Goal: Task Accomplishment & Management: Manage account settings

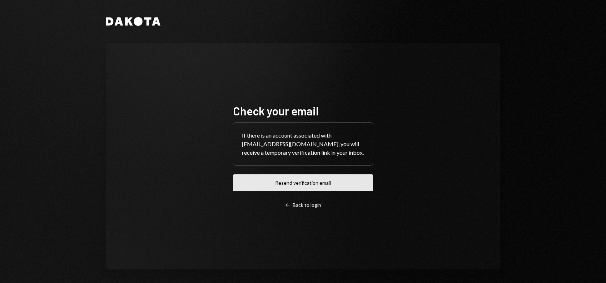
click at [293, 183] on button "Resend verification email" at bounding box center [303, 182] width 140 height 17
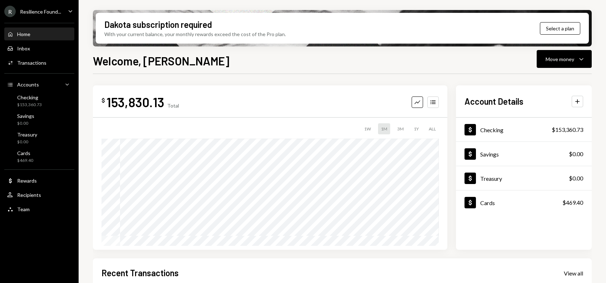
click at [386, 55] on div "Welcome, Dorothy Move money Caret Down" at bounding box center [342, 60] width 499 height 16
click at [30, 15] on div "R Resilience Found..." at bounding box center [32, 11] width 57 height 11
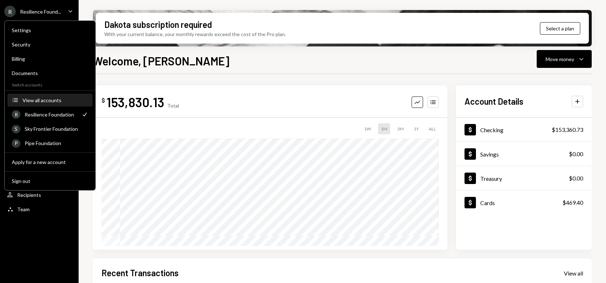
click at [53, 103] on button "Accounts View all accounts" at bounding box center [50, 100] width 85 height 13
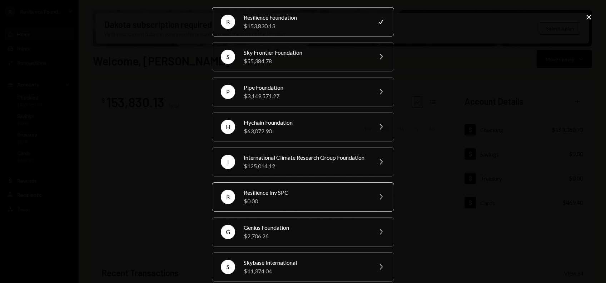
scroll to position [24, 0]
click at [271, 196] on div "Resilience Inv SPC" at bounding box center [306, 192] width 124 height 9
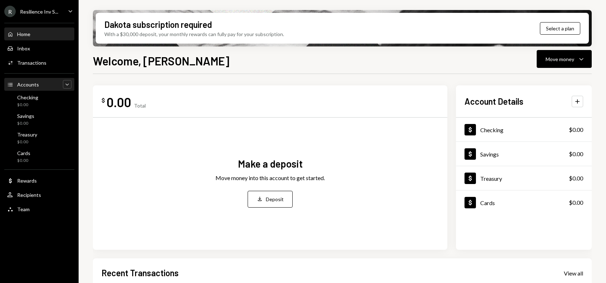
click at [64, 87] on icon "Caret Down" at bounding box center [67, 84] width 7 height 7
click at [38, 89] on div "Accounts Accounts Caret Up" at bounding box center [39, 85] width 64 height 12
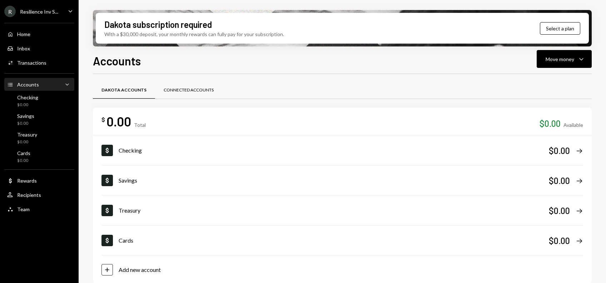
click at [196, 84] on div "Connected Accounts" at bounding box center [188, 90] width 67 height 17
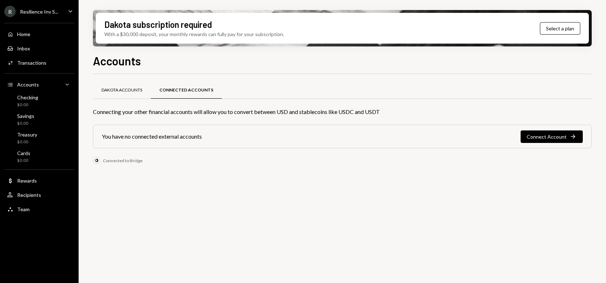
click at [131, 94] on div "Dakota Accounts" at bounding box center [122, 90] width 58 height 17
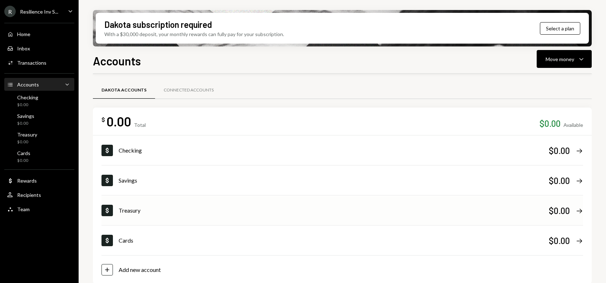
scroll to position [7, 0]
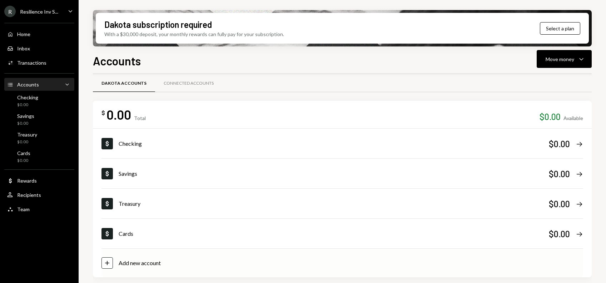
click at [137, 261] on div "Add new account" at bounding box center [140, 263] width 42 height 9
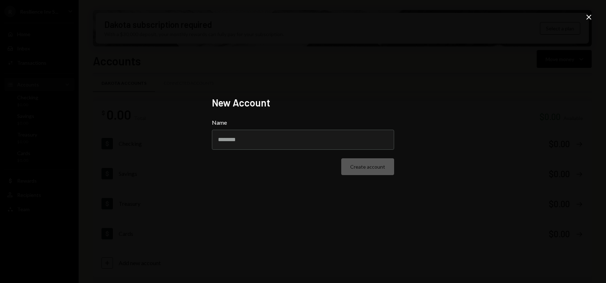
click at [588, 17] on icon at bounding box center [589, 17] width 5 height 5
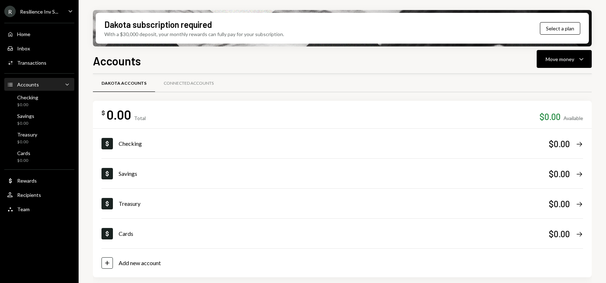
click at [51, 13] on div "Resilience Inv S..." at bounding box center [39, 12] width 38 height 6
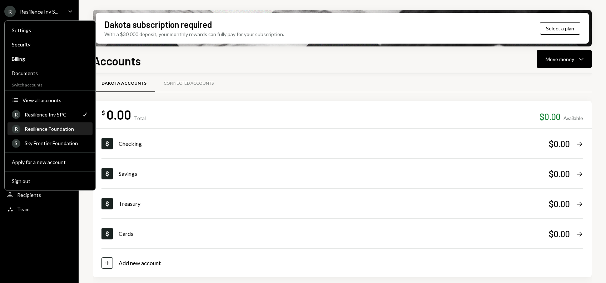
click at [56, 129] on div "Resilience Foundation" at bounding box center [57, 129] width 64 height 6
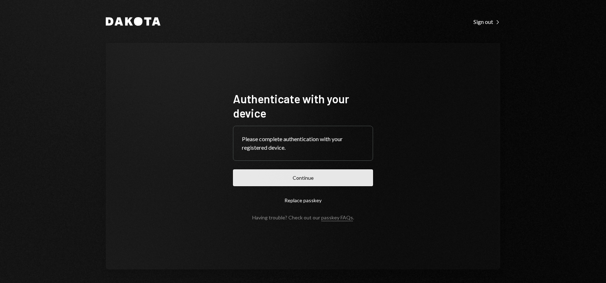
click at [294, 184] on button "Continue" at bounding box center [303, 177] width 140 height 17
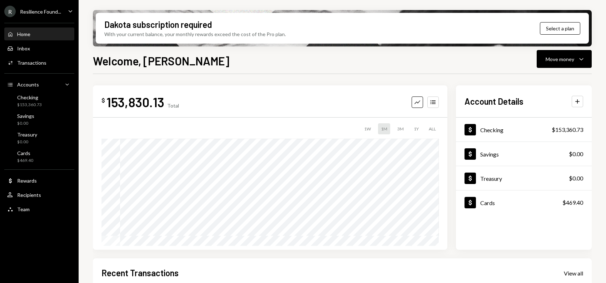
click at [56, 11] on div "Resilience Found..." at bounding box center [40, 12] width 41 height 6
click at [301, 63] on div "Welcome, [PERSON_NAME] Move money Caret Down" at bounding box center [342, 60] width 499 height 16
click at [26, 206] on div "Team" at bounding box center [23, 209] width 13 height 6
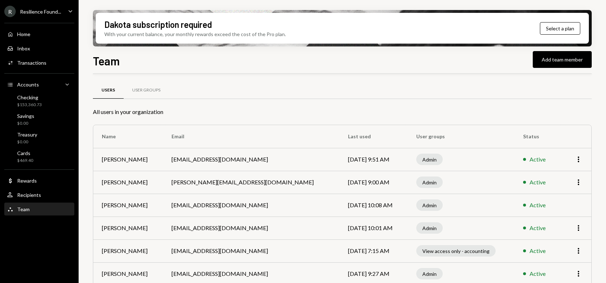
scroll to position [54, 0]
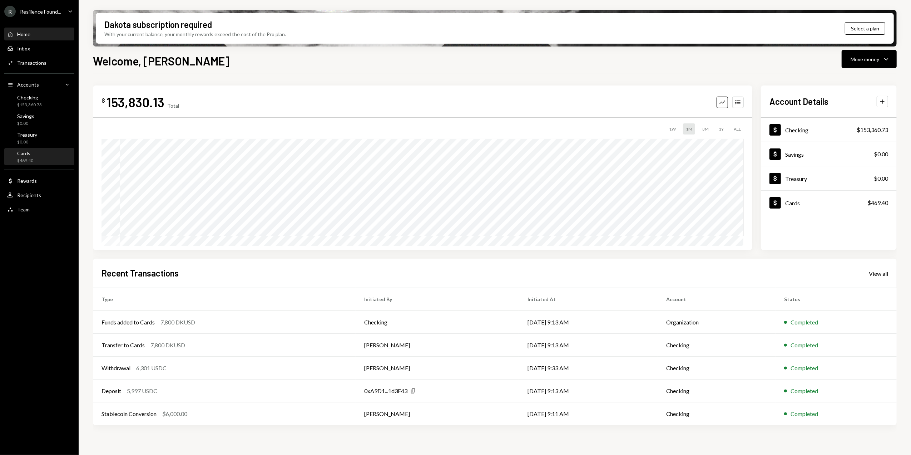
click at [29, 158] on div "$469.40" at bounding box center [25, 161] width 16 height 6
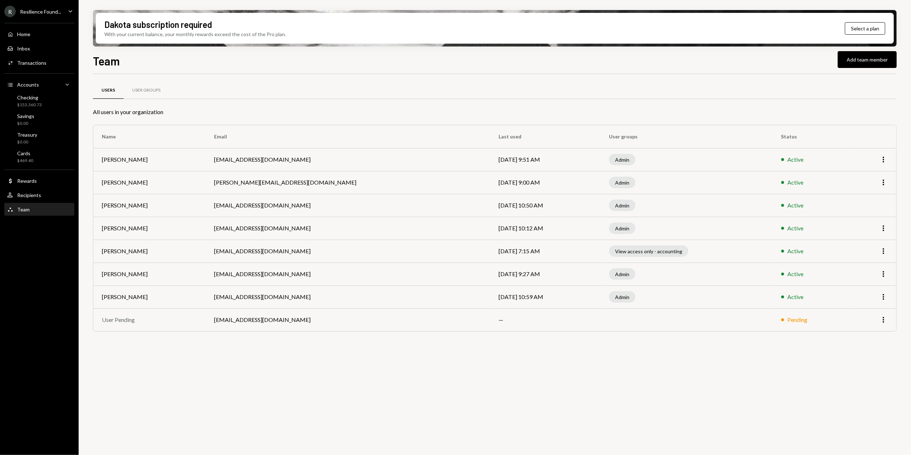
drag, startPoint x: 24, startPoint y: 11, endPoint x: 30, endPoint y: 15, distance: 7.1
click at [24, 11] on div "Resilience Found..." at bounding box center [40, 12] width 41 height 6
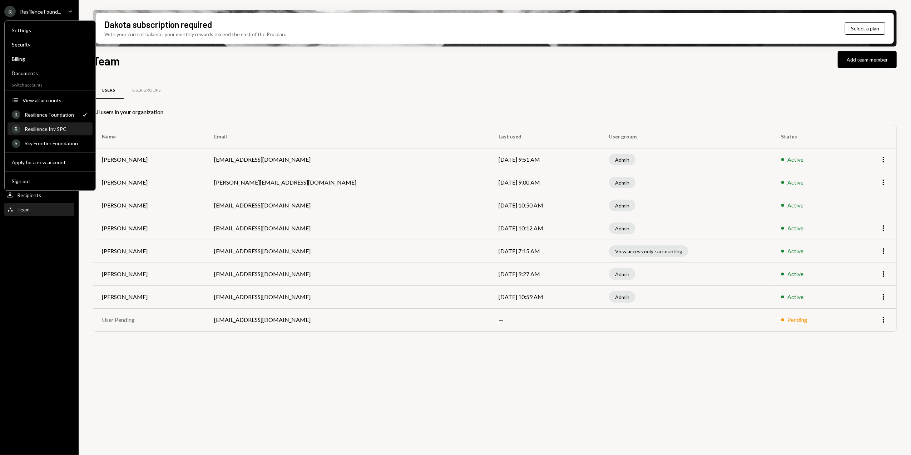
click at [53, 128] on div "Resilience Inv SPC" at bounding box center [57, 129] width 64 height 6
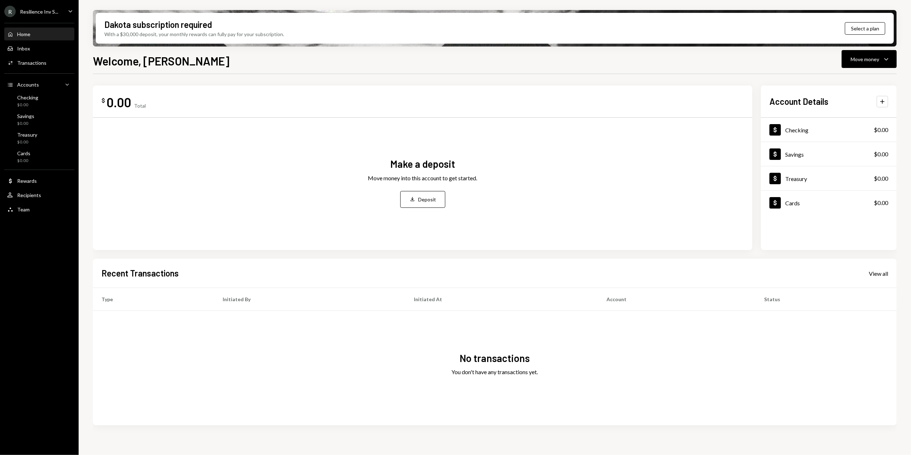
drag, startPoint x: 39, startPoint y: 10, endPoint x: 56, endPoint y: 10, distance: 16.8
click at [39, 10] on div "Resilience Inv S..." at bounding box center [39, 12] width 38 height 6
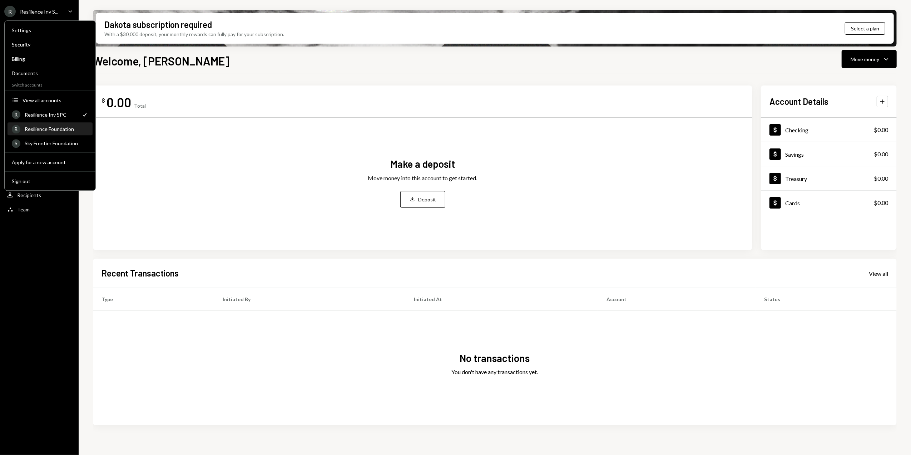
click at [46, 129] on div "Resilience Foundation" at bounding box center [57, 129] width 64 height 6
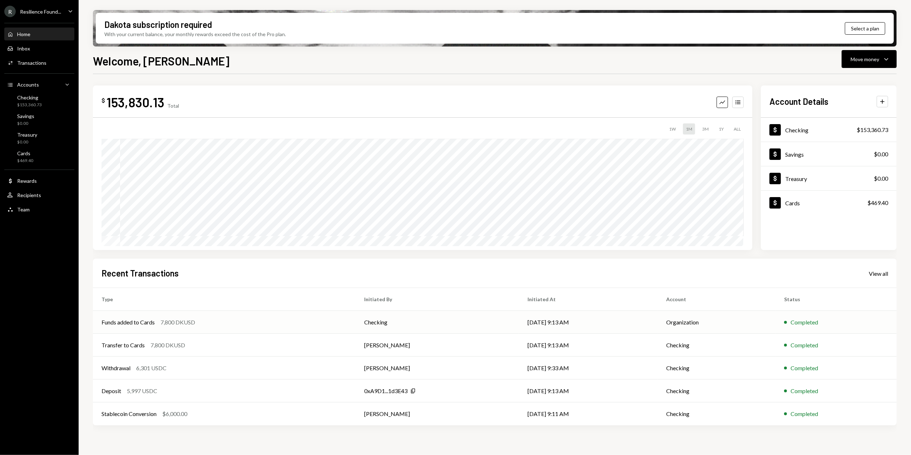
click at [748, 327] on td "Organization" at bounding box center [717, 322] width 118 height 23
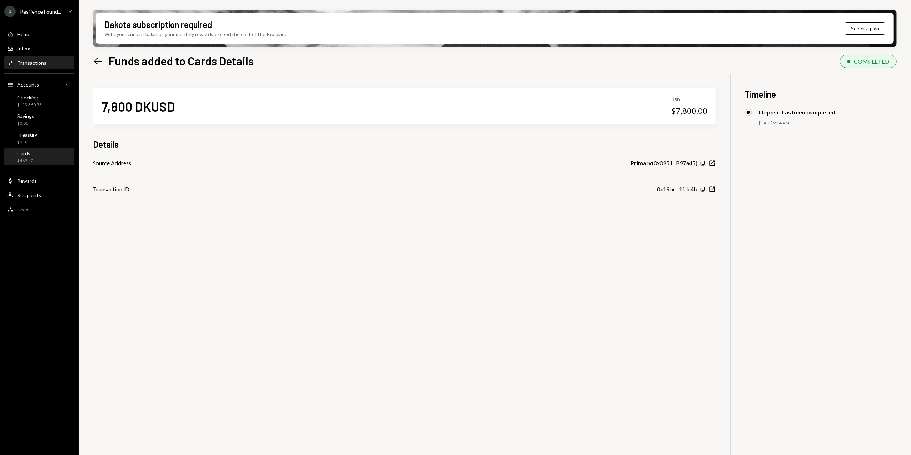
click at [28, 158] on div "$469.40" at bounding box center [25, 161] width 16 height 6
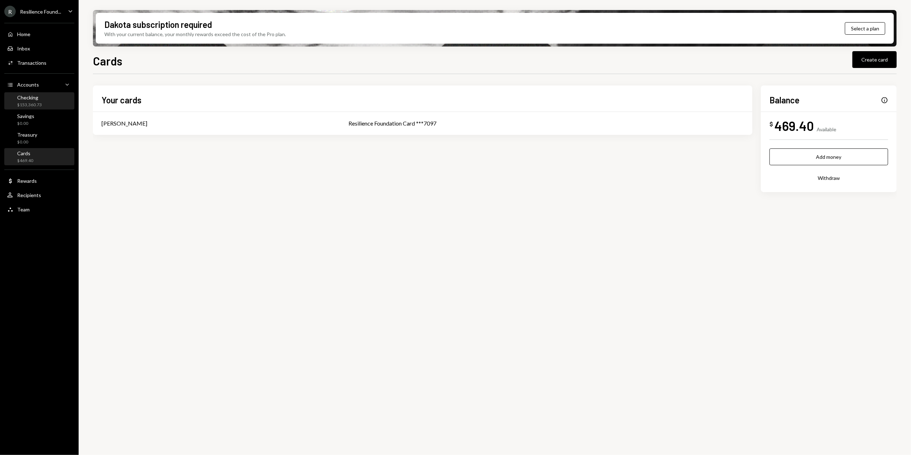
click at [35, 98] on div "Checking" at bounding box center [29, 97] width 25 height 6
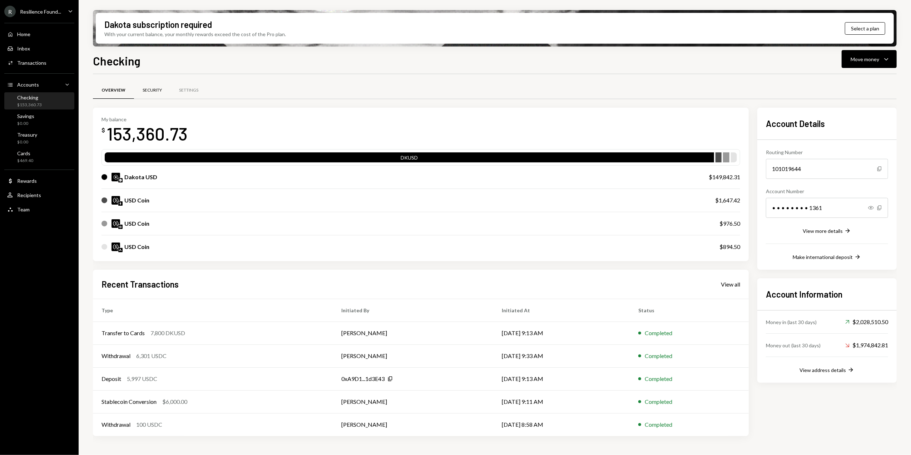
click at [159, 93] on div "Security" at bounding box center [152, 90] width 19 height 6
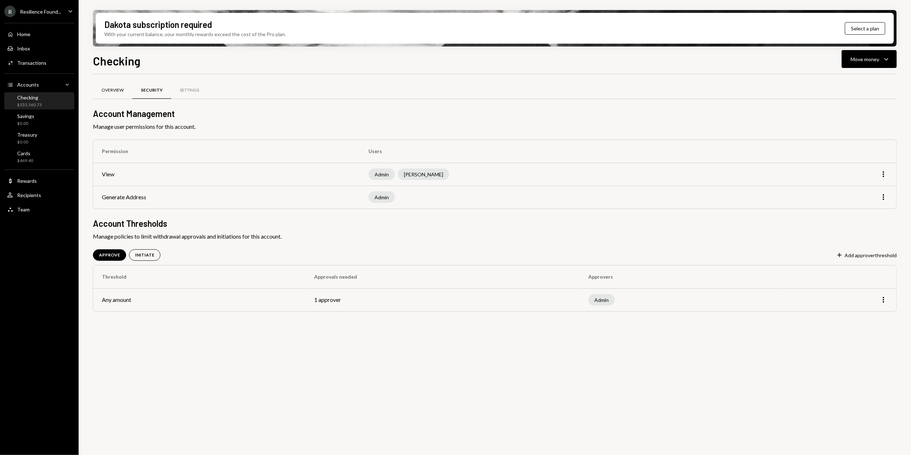
click at [121, 91] on div "Overview" at bounding box center [113, 90] width 22 height 6
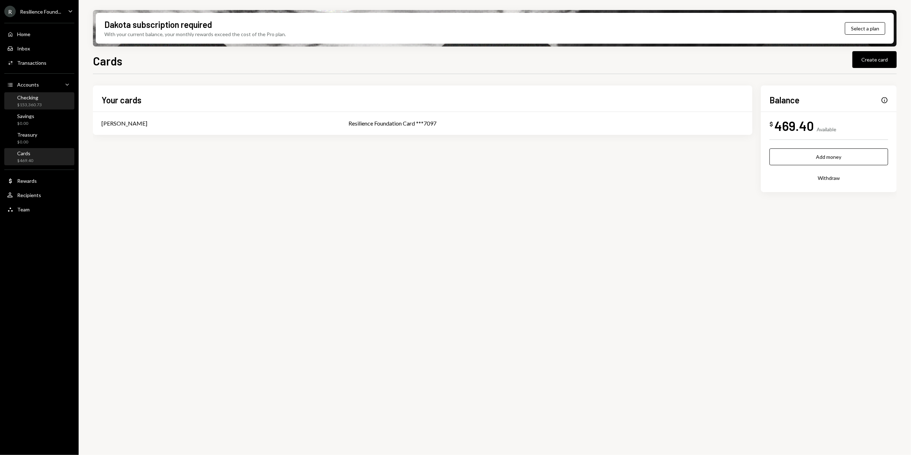
click at [29, 102] on div "$153,360.73" at bounding box center [29, 105] width 25 height 6
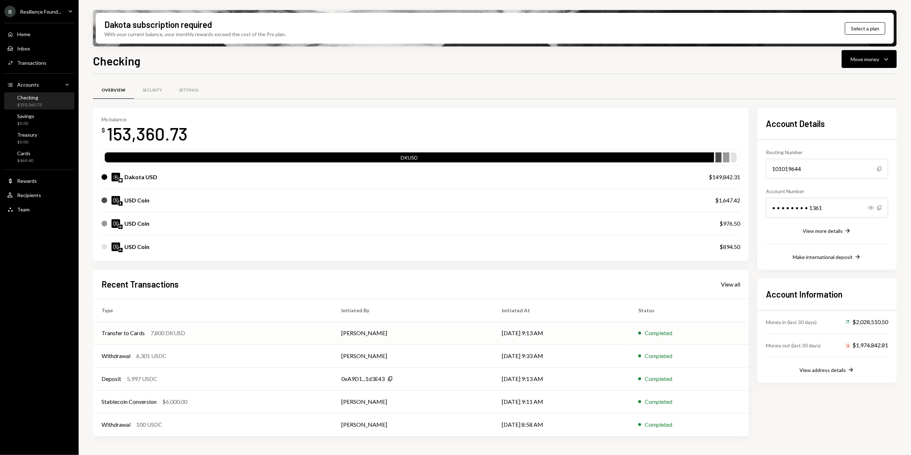
click at [275, 336] on div "Transfer to Cards 7,800 DKUSD" at bounding box center [213, 333] width 223 height 9
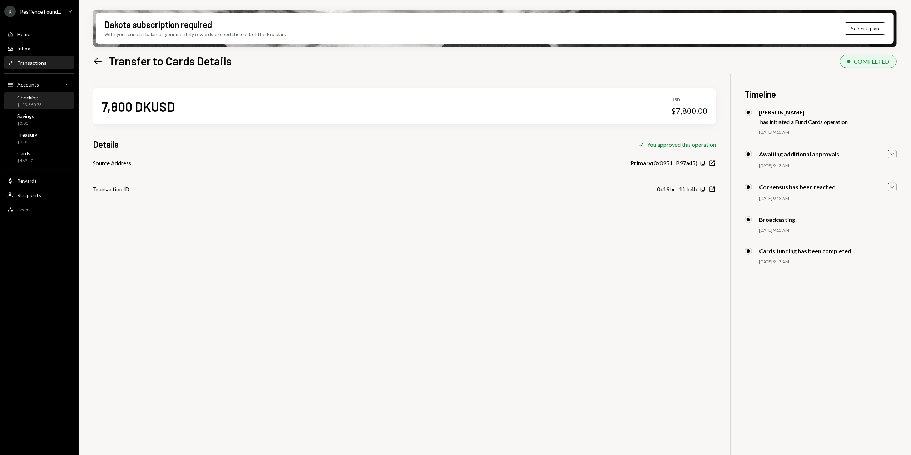
click at [32, 100] on div "Checking" at bounding box center [29, 97] width 25 height 6
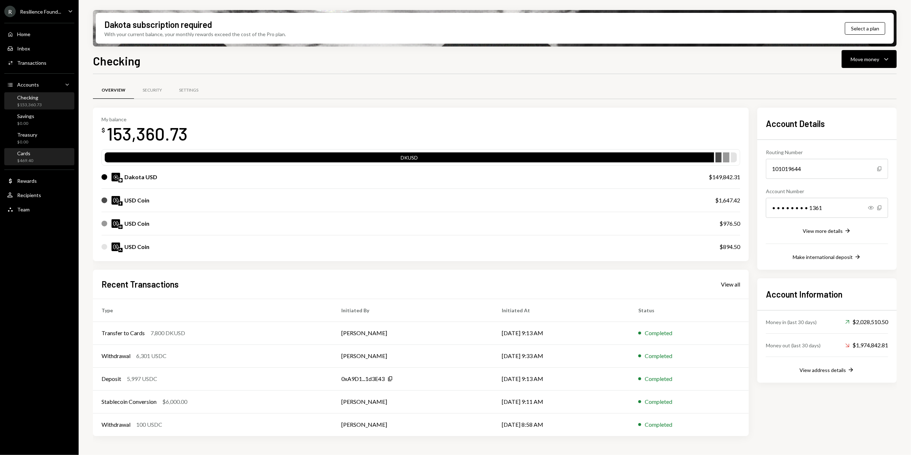
click at [23, 159] on div "$469.40" at bounding box center [25, 161] width 16 height 6
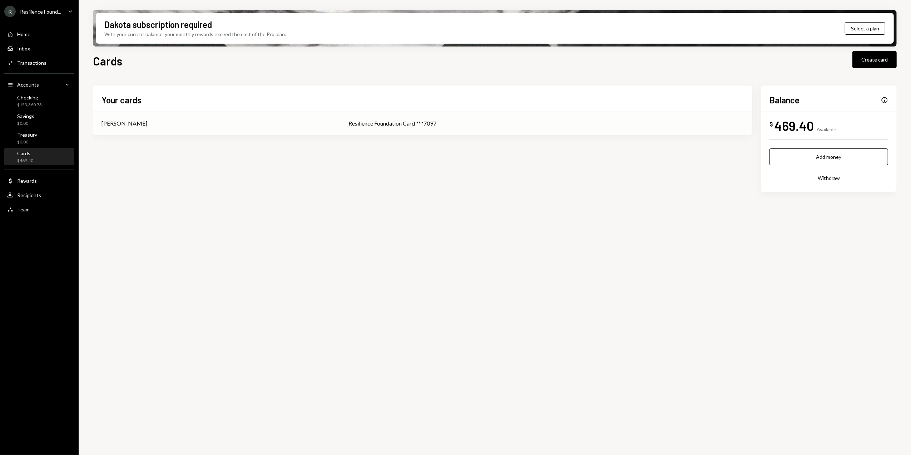
click at [450, 122] on div "Resilience Foundation Card ***7097" at bounding box center [546, 123] width 395 height 9
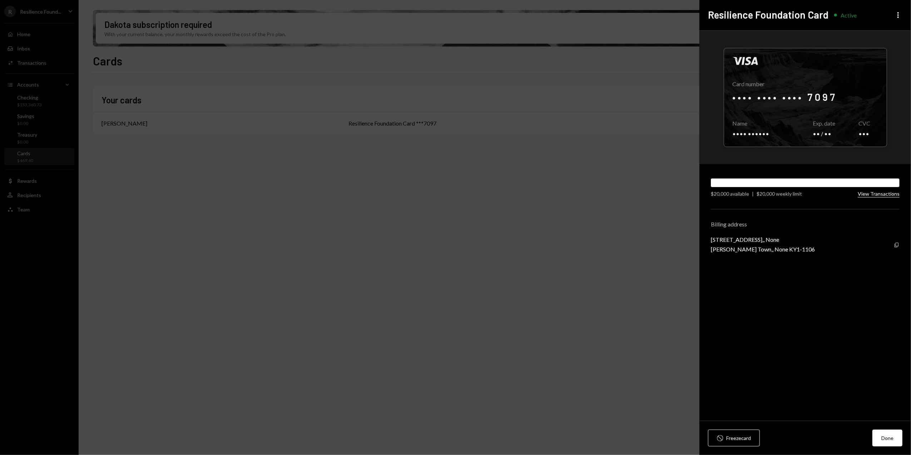
click at [881, 194] on button "View Transactions" at bounding box center [879, 194] width 42 height 7
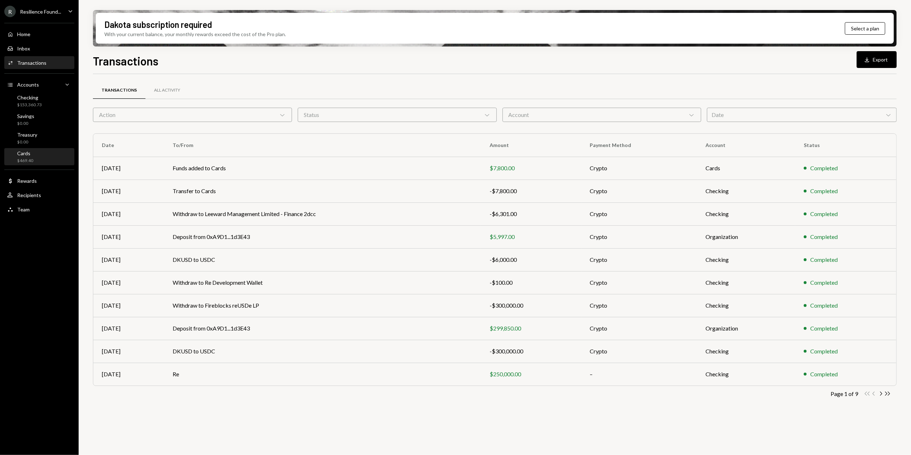
click at [31, 155] on div "Cards" at bounding box center [25, 153] width 16 height 6
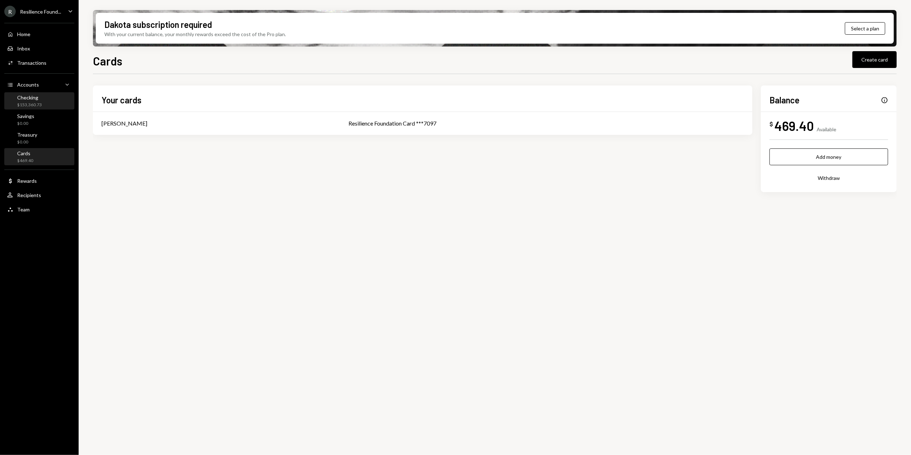
click at [25, 103] on div "$153,360.73" at bounding box center [29, 105] width 25 height 6
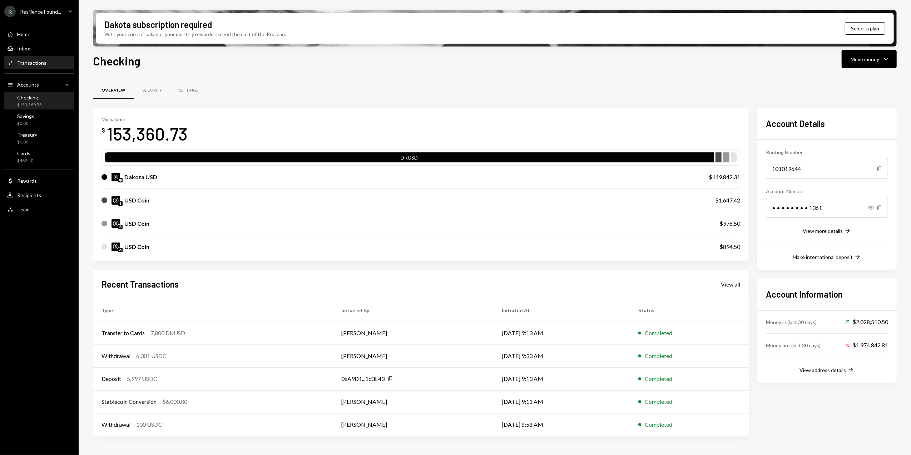
click at [31, 60] on div "Activities Transactions" at bounding box center [26, 63] width 39 height 6
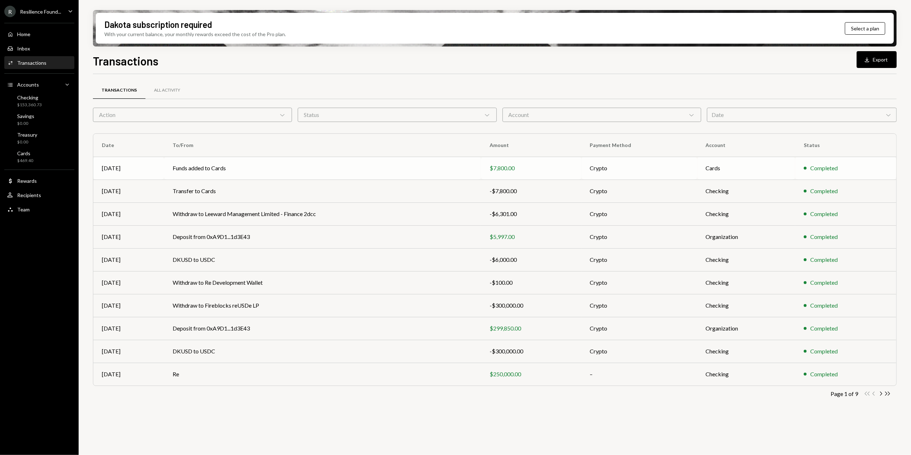
click at [521, 173] on td "$7,800.00" at bounding box center [531, 168] width 100 height 23
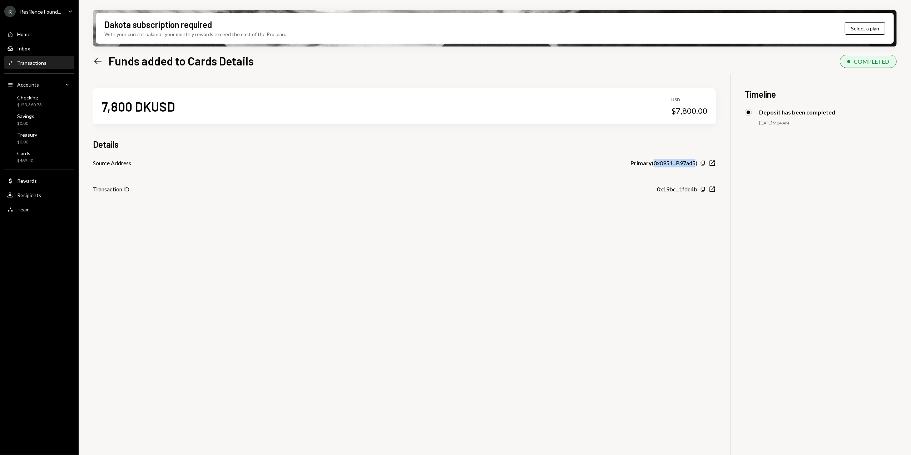
drag, startPoint x: 654, startPoint y: 162, endPoint x: 695, endPoint y: 166, distance: 41.3
click at [695, 166] on div "Primary ( 0x0951...B97a45 )" at bounding box center [664, 163] width 67 height 9
click at [715, 189] on icon "button" at bounding box center [712, 189] width 5 height 5
click at [37, 99] on div "Checking" at bounding box center [29, 97] width 25 height 6
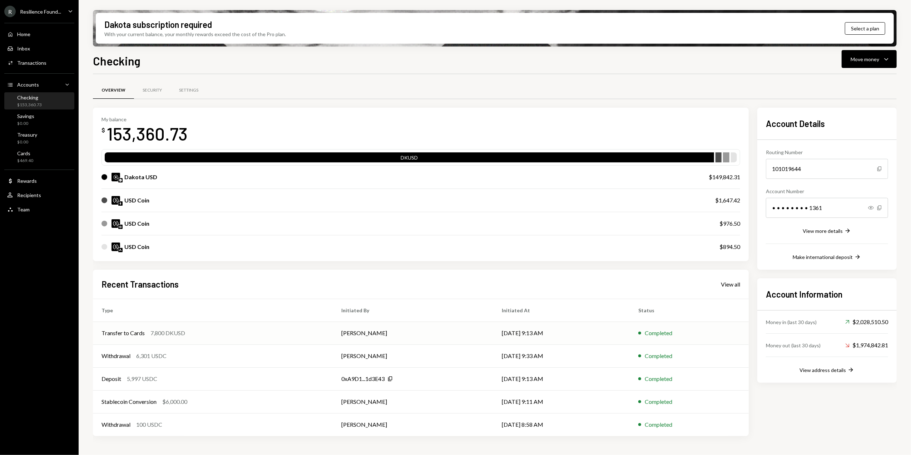
click at [375, 334] on td "[PERSON_NAME]" at bounding box center [413, 332] width 161 height 23
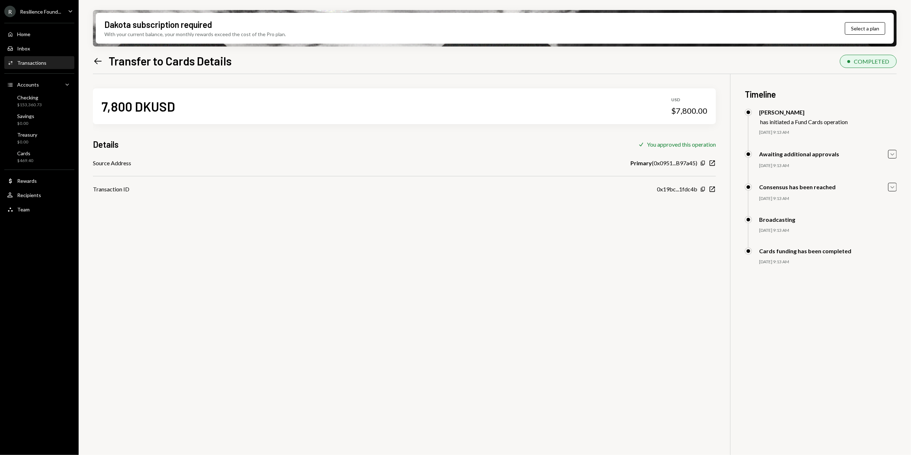
click at [35, 58] on div "Activities Transactions" at bounding box center [39, 63] width 64 height 12
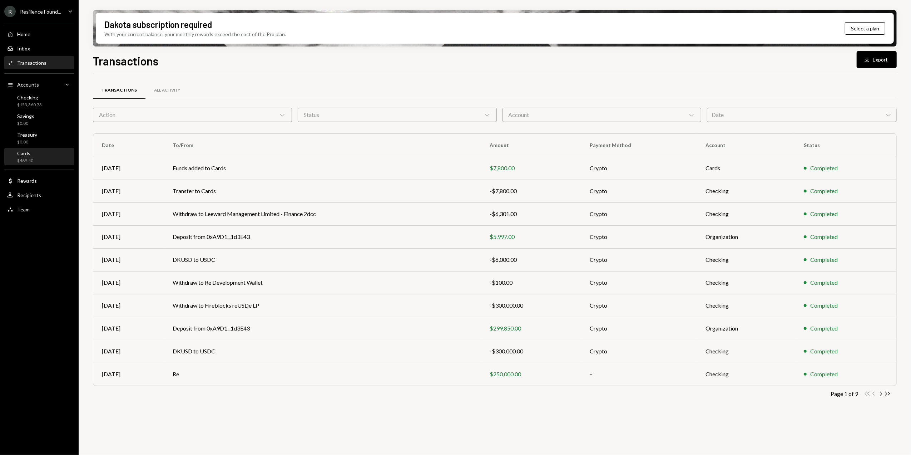
click at [36, 155] on div "Cards $469.40" at bounding box center [39, 157] width 64 height 14
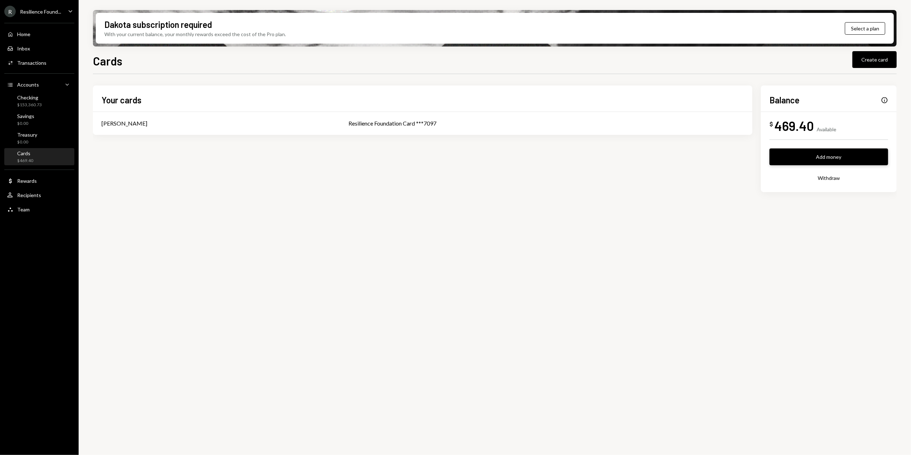
click at [825, 159] on button "Add money" at bounding box center [829, 156] width 119 height 17
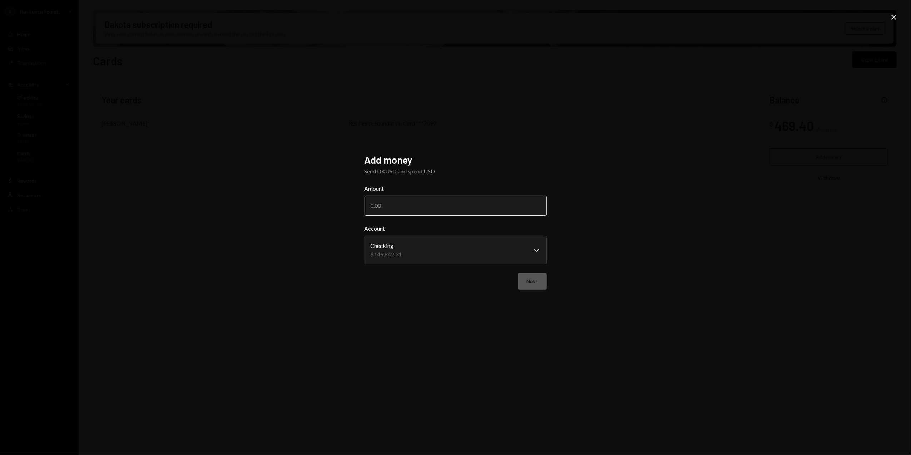
click at [430, 202] on input "Amount" at bounding box center [456, 206] width 182 height 20
click at [594, 146] on div "**********" at bounding box center [455, 227] width 911 height 455
click at [891, 14] on icon "Close" at bounding box center [894, 17] width 9 height 9
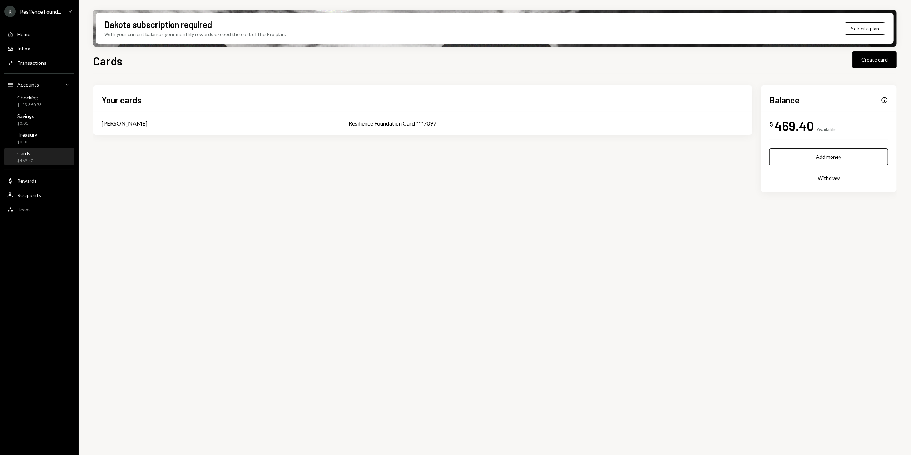
click at [508, 226] on div "Your cards Sean Inggs Resilience Foundation Card ***7097 Balance Info $ 469.40 …" at bounding box center [495, 268] width 804 height 389
click at [56, 97] on div "Checking $153,360.73" at bounding box center [39, 101] width 64 height 14
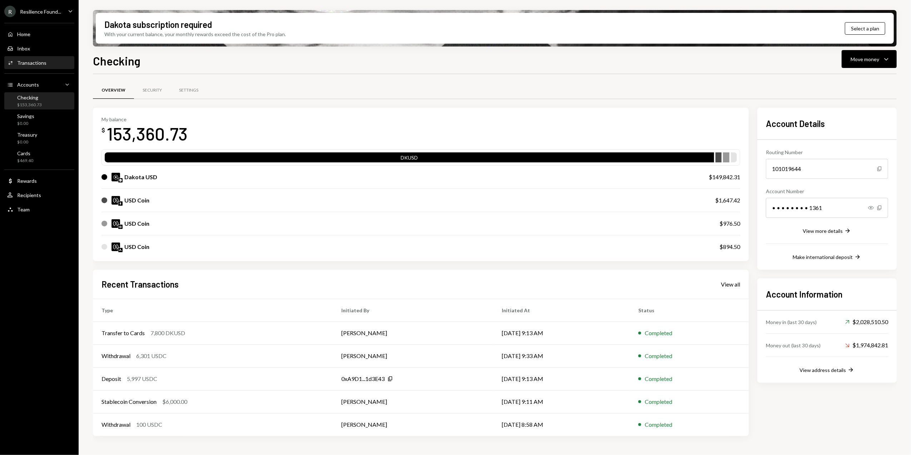
click at [36, 63] on div "Transactions" at bounding box center [31, 63] width 29 height 6
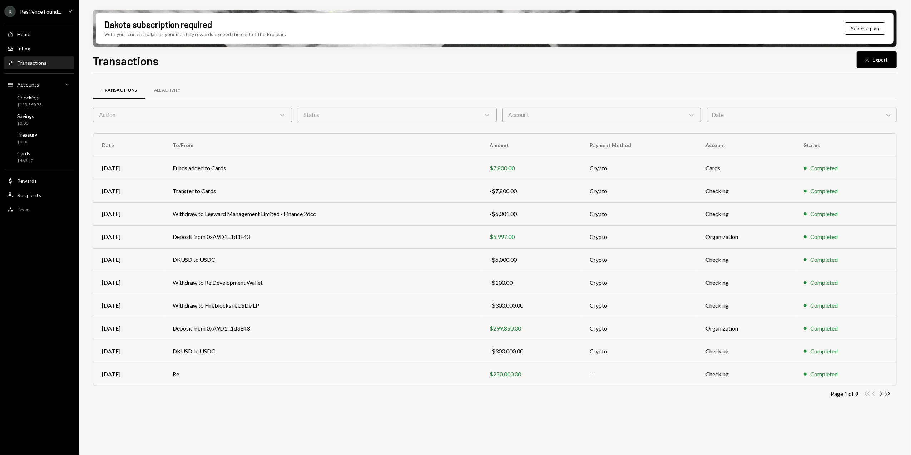
click at [48, 65] on div "Activities Transactions" at bounding box center [39, 63] width 64 height 6
click at [881, 395] on icon "Chevron Right" at bounding box center [881, 393] width 7 height 7
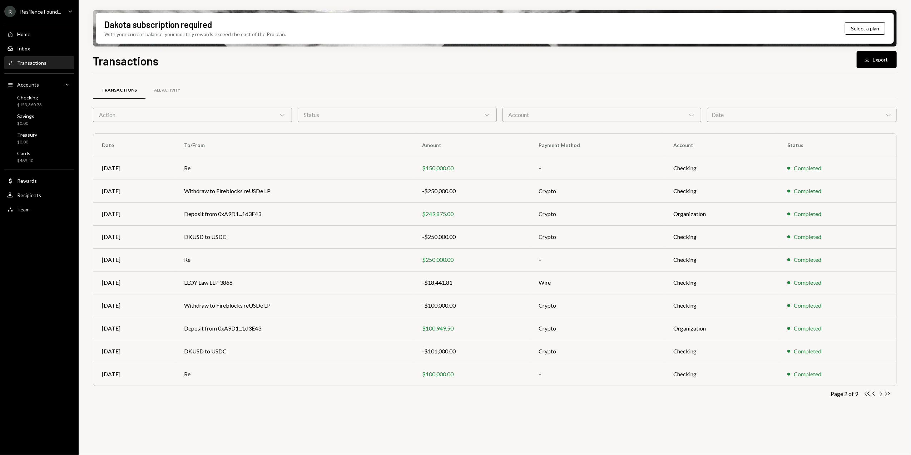
click at [881, 395] on icon "Chevron Right" at bounding box center [881, 393] width 7 height 7
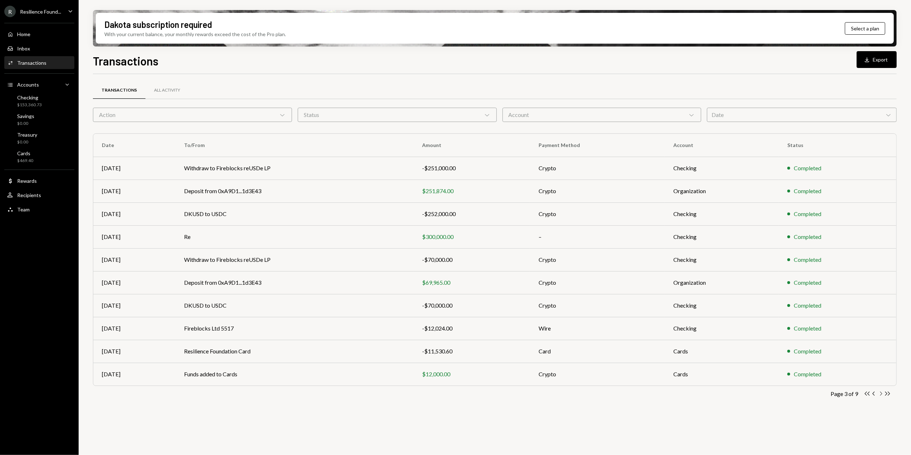
click at [880, 395] on icon "Chevron Right" at bounding box center [881, 393] width 7 height 7
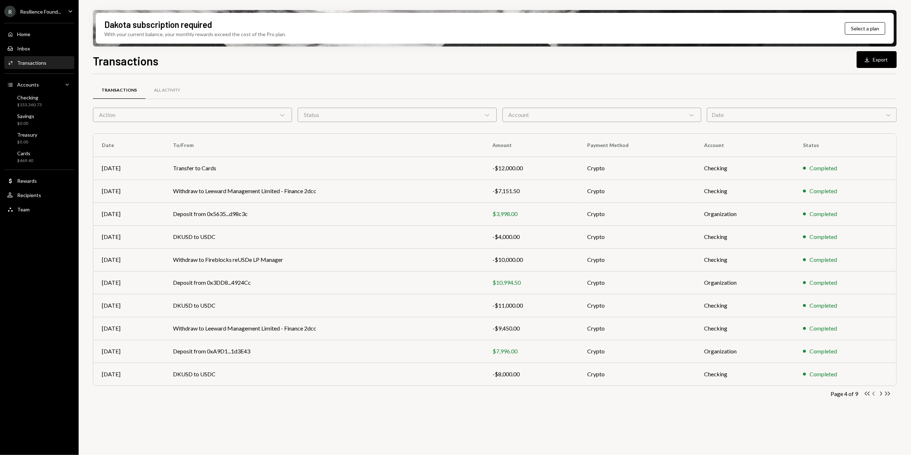
click at [873, 394] on icon "button" at bounding box center [874, 393] width 2 height 4
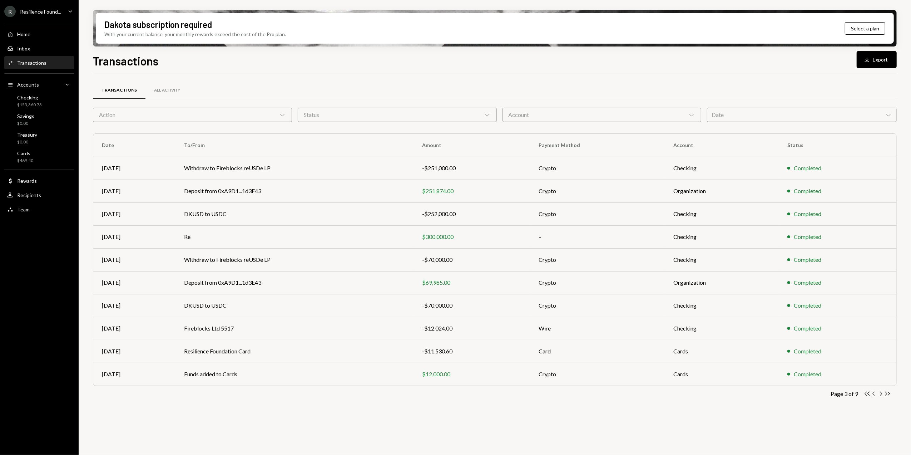
click at [873, 394] on icon "button" at bounding box center [874, 393] width 2 height 4
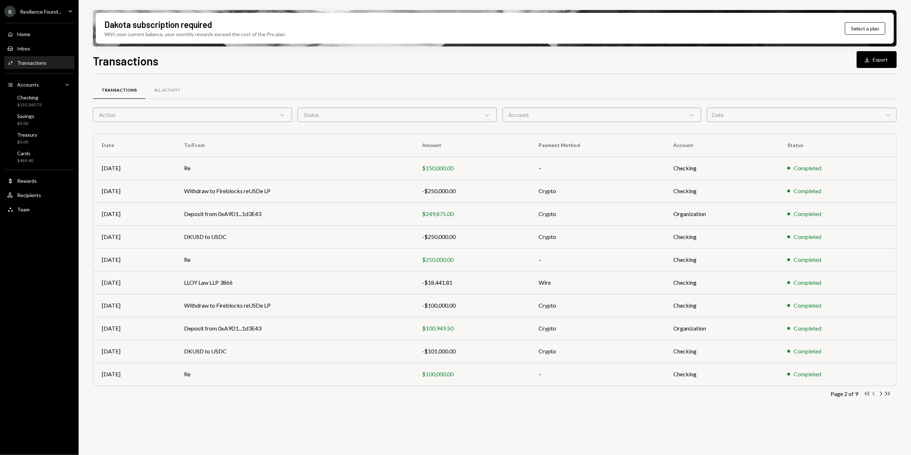
click at [873, 394] on icon "button" at bounding box center [874, 393] width 2 height 4
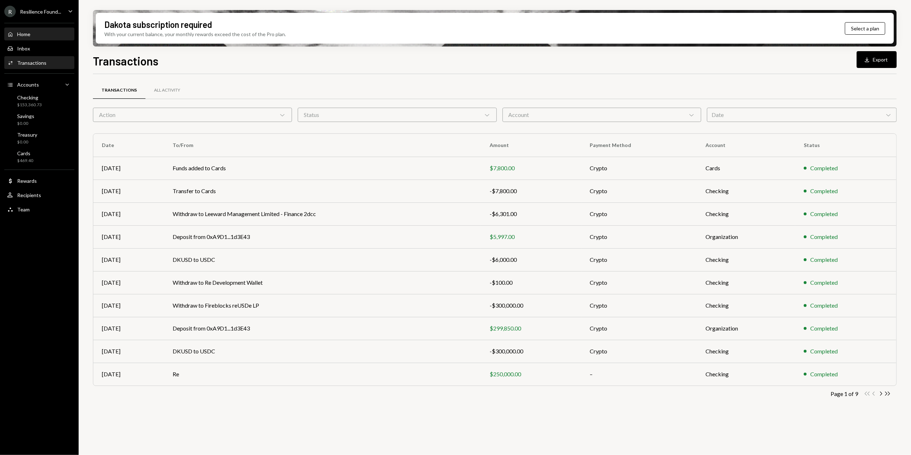
click at [35, 34] on div "Home Home" at bounding box center [39, 34] width 64 height 6
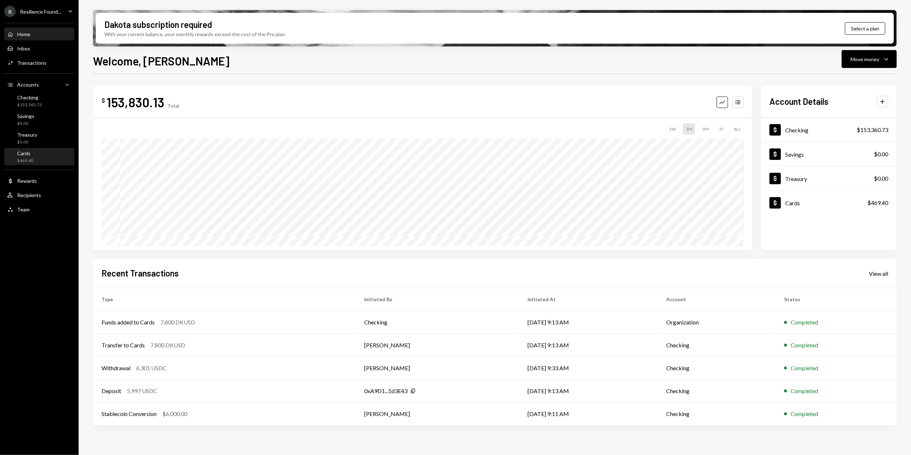
click at [41, 156] on div "Cards $469.40" at bounding box center [39, 157] width 64 height 14
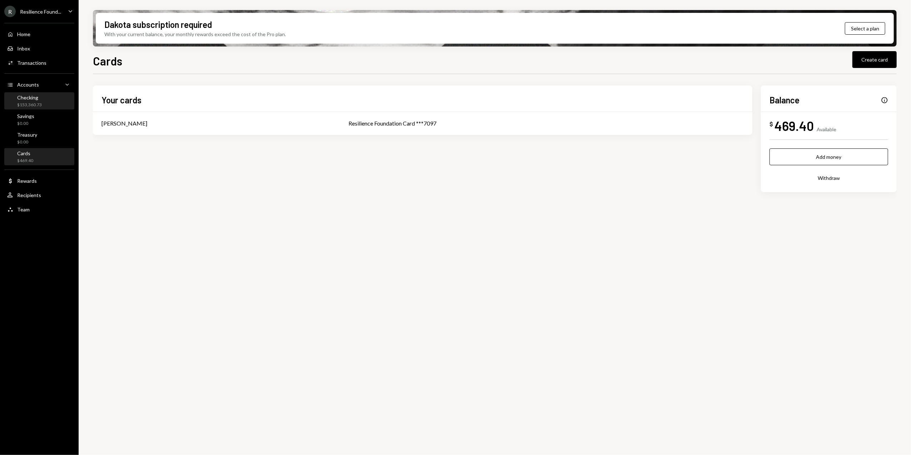
click at [36, 96] on div "Checking" at bounding box center [29, 97] width 25 height 6
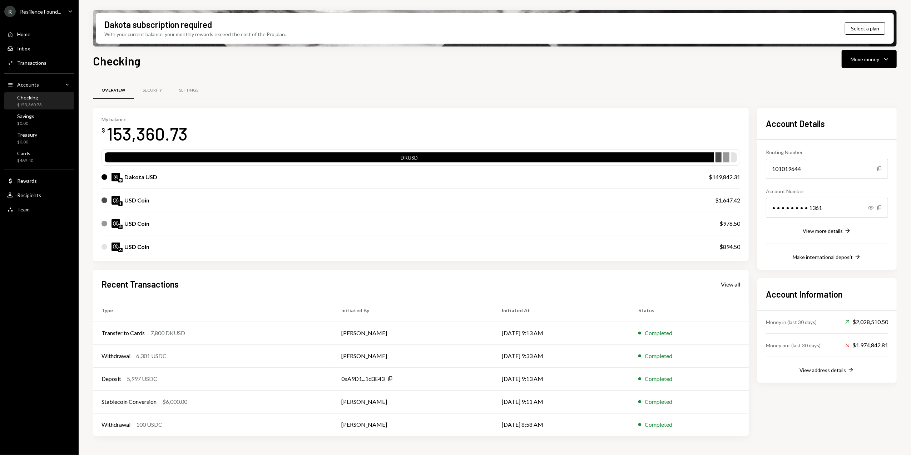
drag, startPoint x: 255, startPoint y: 79, endPoint x: 245, endPoint y: 79, distance: 10.4
click at [255, 79] on div "Overview Security Settings My balance $ 153,360.73 DKUSD Dakota USD $149,842.31…" at bounding box center [495, 262] width 804 height 376
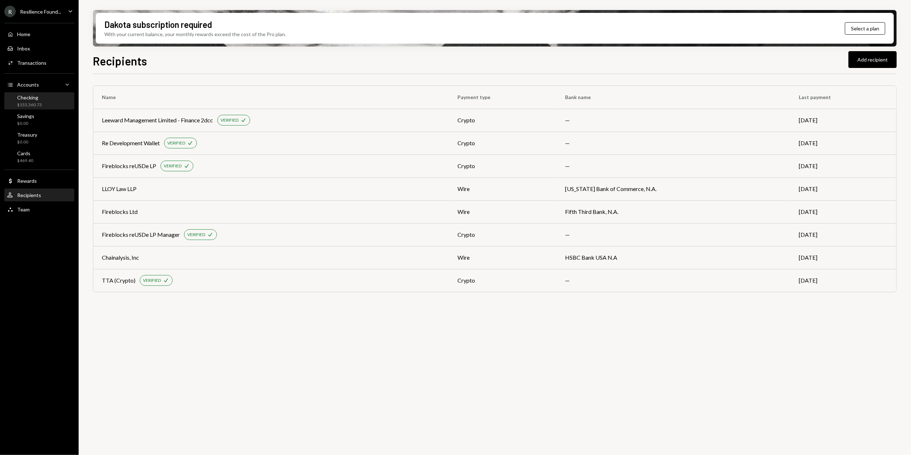
click at [35, 101] on div "Checking $153,360.73" at bounding box center [29, 101] width 25 height 14
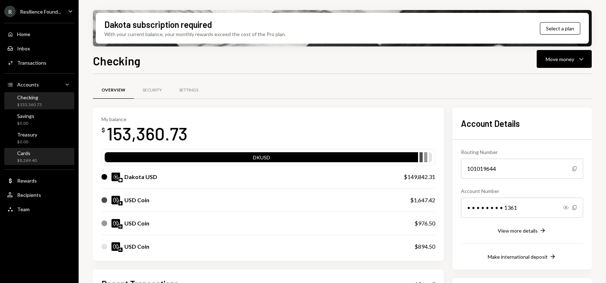
click at [32, 161] on div "$8,269.40" at bounding box center [27, 161] width 20 height 6
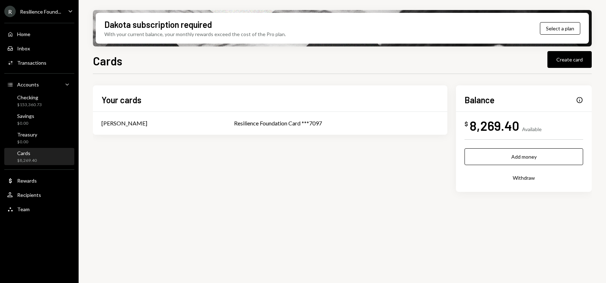
click at [254, 55] on div "Cards Create card" at bounding box center [342, 60] width 499 height 16
click at [256, 61] on div "Cards Create card" at bounding box center [342, 60] width 499 height 16
click at [36, 158] on div "$8,269.40" at bounding box center [27, 161] width 20 height 6
click at [289, 129] on td "Resilience Foundation Card ***7097" at bounding box center [337, 123] width 222 height 23
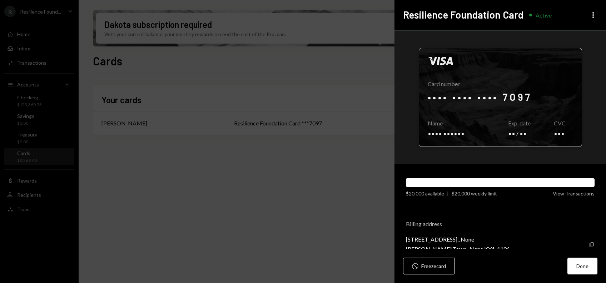
click at [518, 102] on div at bounding box center [500, 97] width 163 height 98
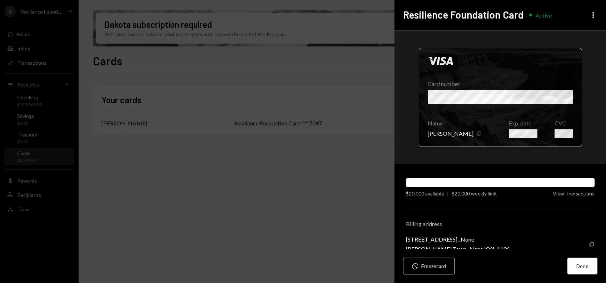
click at [477, 134] on icon "Copy" at bounding box center [480, 134] width 6 height 6
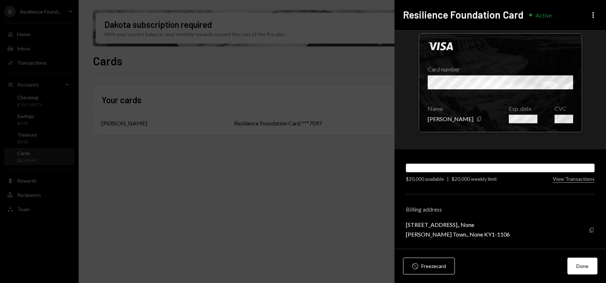
click at [589, 230] on icon "Copy" at bounding box center [592, 230] width 6 height 6
drag, startPoint x: 407, startPoint y: 225, endPoint x: 468, endPoint y: 224, distance: 60.4
click at [468, 224] on div "[STREET_ADDRESS],, None" at bounding box center [458, 224] width 104 height 7
copy div "[GEOGRAPHIC_DATA]"
click at [476, 225] on div "[STREET_ADDRESS],, None" at bounding box center [458, 224] width 104 height 7
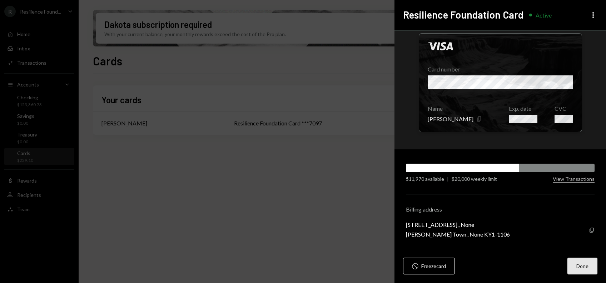
click at [593, 270] on button "Done" at bounding box center [583, 266] width 30 height 17
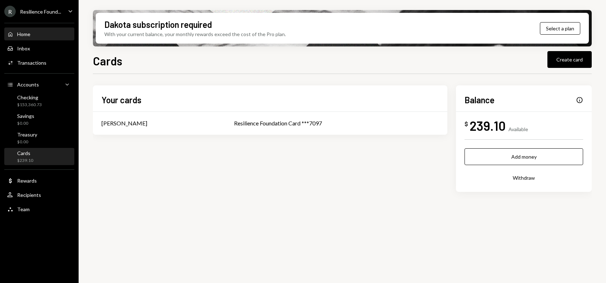
click at [24, 35] on div "Home" at bounding box center [23, 34] width 13 height 6
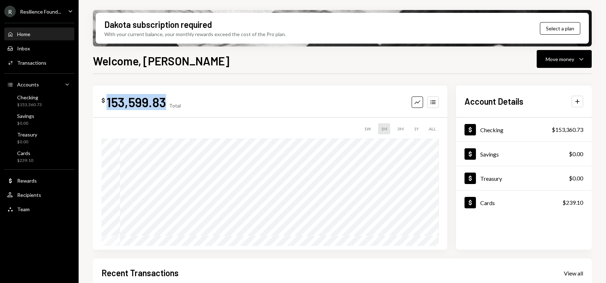
drag, startPoint x: 164, startPoint y: 100, endPoint x: 108, endPoint y: 104, distance: 57.0
click at [108, 104] on div "153,599.83" at bounding box center [137, 102] width 60 height 16
copy div "153,599.83"
